Goal: Transaction & Acquisition: Subscribe to service/newsletter

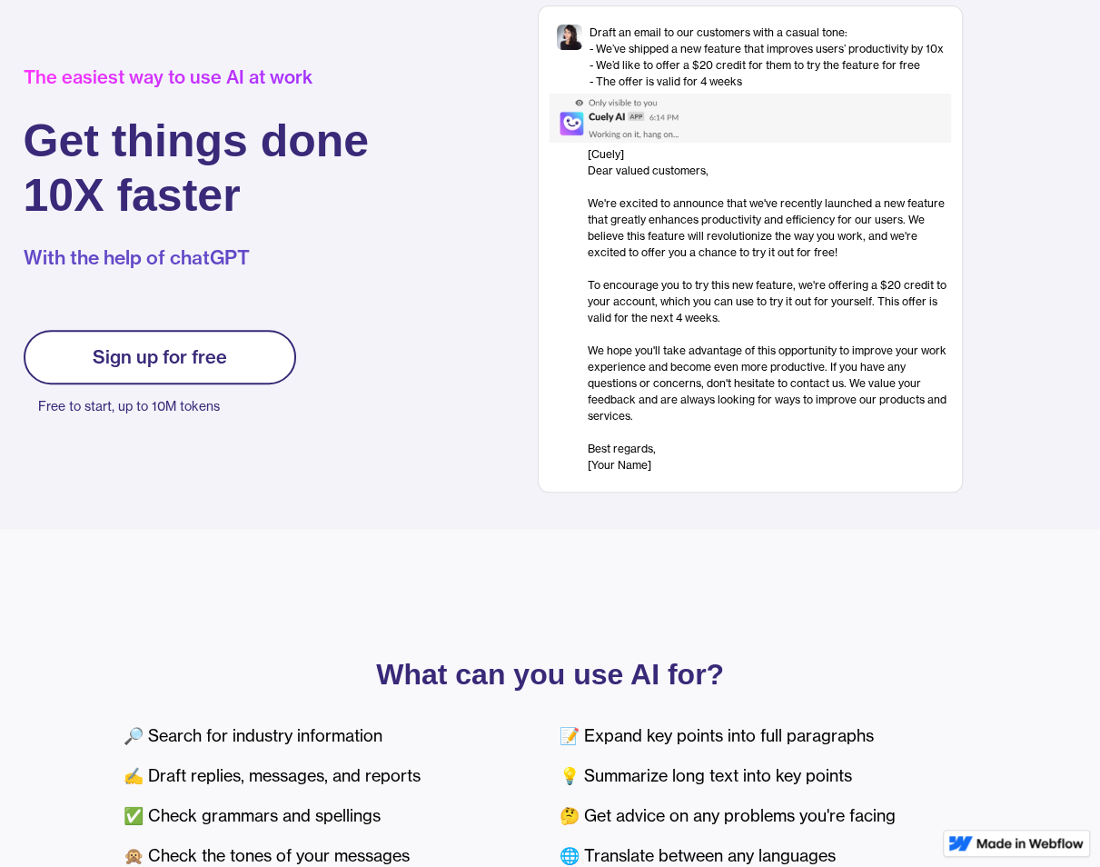
scroll to position [143, 0]
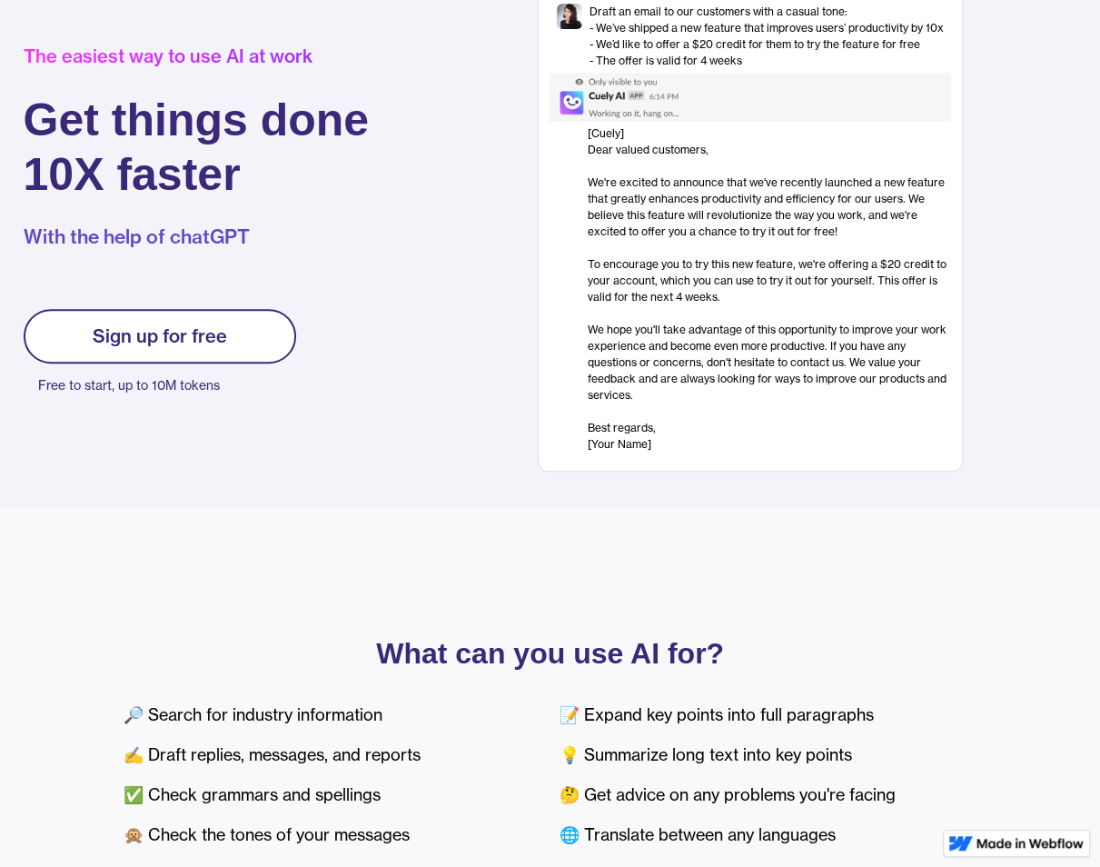
click at [187, 347] on link "Sign up for free" at bounding box center [160, 336] width 273 height 55
